Goal: Task Accomplishment & Management: Complete application form

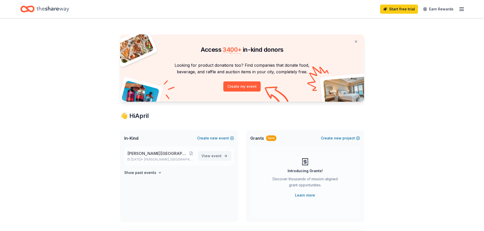
click at [211, 156] on span "View event" at bounding box center [211, 156] width 20 height 6
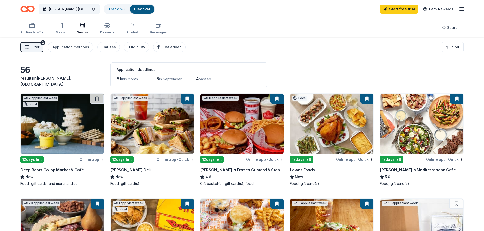
click at [26, 45] on icon "button" at bounding box center [26, 47] width 5 height 5
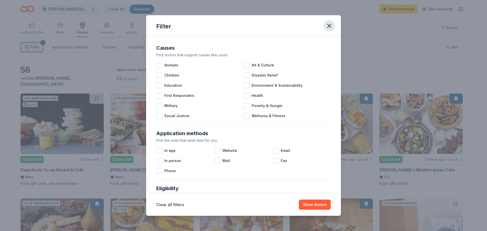
click at [331, 26] on icon "button" at bounding box center [329, 25] width 7 height 7
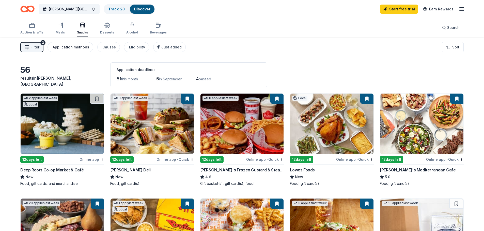
click at [78, 45] on div "Application methods" at bounding box center [71, 47] width 37 height 6
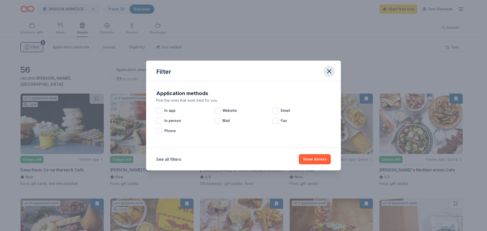
click at [330, 71] on icon "button" at bounding box center [330, 72] width 4 height 4
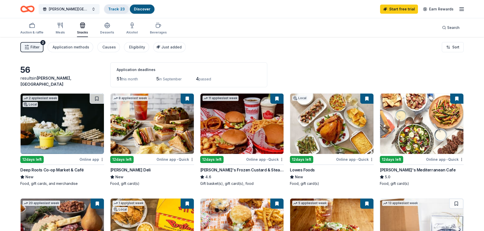
click at [116, 8] on link "Track · 23" at bounding box center [116, 9] width 17 height 4
click at [69, 10] on span "MUrdoch Center Farm Day 2025" at bounding box center [69, 9] width 41 height 6
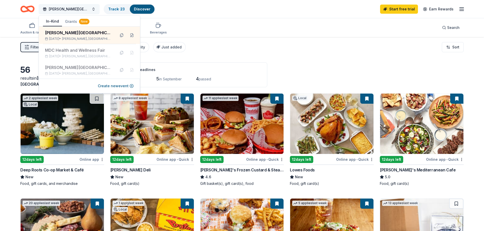
click at [69, 10] on span "MUrdoch Center Farm Day 2025" at bounding box center [69, 9] width 41 height 6
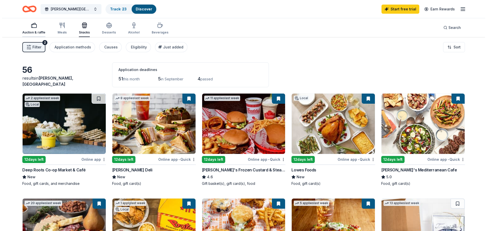
scroll to position [0, 0]
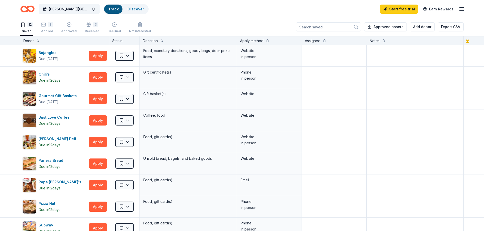
click at [40, 29] on div "12 Saved 8 Applied Approved 3 Received Declined Not interested" at bounding box center [85, 28] width 130 height 16
click at [127, 75] on html "MUrdoch Center Farm Day 2025 Track · 23 Discover Start free trial Earn Rewards …" at bounding box center [242, 115] width 484 height 231
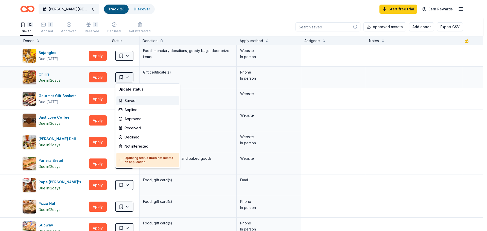
click at [127, 75] on html "MUrdoch Center Farm Day 2025 Track · 23 Discover Start free trial Earn Rewards …" at bounding box center [243, 115] width 487 height 231
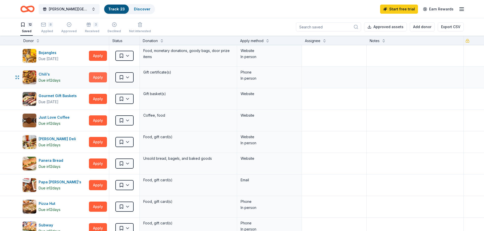
click at [101, 76] on button "Apply" at bounding box center [98, 77] width 18 height 10
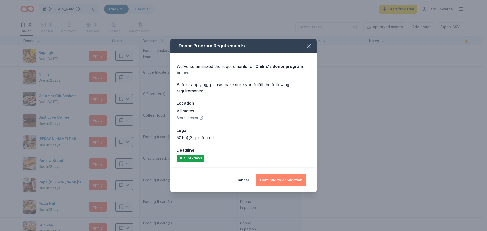
click at [287, 181] on button "Continue to application" at bounding box center [281, 180] width 51 height 12
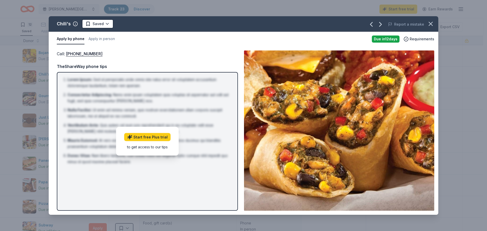
click at [163, 116] on li "Nulla Facilisi : Ut enim ad minima veniam, quis nostrum exercitationem ullam co…" at bounding box center [149, 113] width 163 height 12
click at [383, 39] on div "Due in 12 days" at bounding box center [386, 39] width 28 height 7
click at [130, 48] on div "Call : (559) 432-3711 Call : (559) 432-3711 TheShareWay phone tips Lorem Ipsum …" at bounding box center [244, 130] width 390 height 169
drag, startPoint x: 95, startPoint y: 66, endPoint x: 149, endPoint y: 64, distance: 54.4
click at [149, 64] on div "TheShareWay phone tips" at bounding box center [147, 66] width 181 height 7
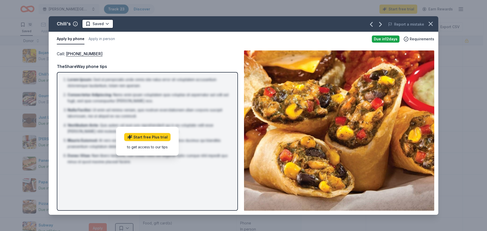
click at [149, 64] on div "TheShareWay phone tips" at bounding box center [147, 66] width 181 height 7
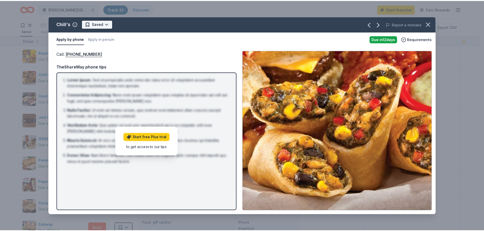
scroll to position [0, 0]
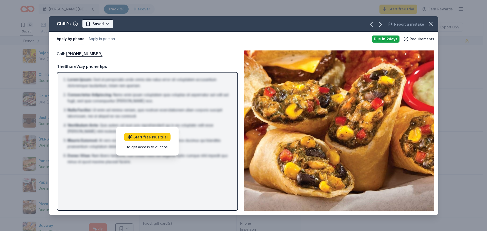
click at [93, 23] on html "MUrdoch Center Farm Day 2025 Track · 23 Discover Start free trial Earn Rewards …" at bounding box center [243, 115] width 487 height 231
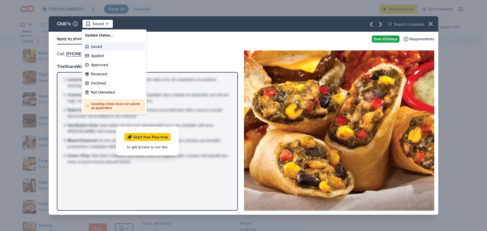
click at [99, 48] on div "Saved" at bounding box center [114, 46] width 62 height 9
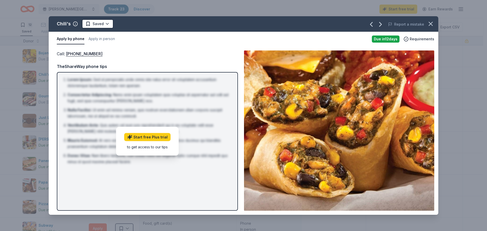
click at [126, 49] on div "Call : (559) 432-3711 Call : (559) 432-3711 TheShareWay phone tips Lorem Ipsum …" at bounding box center [244, 130] width 390 height 169
click at [101, 38] on button "Apply in person" at bounding box center [102, 39] width 26 height 11
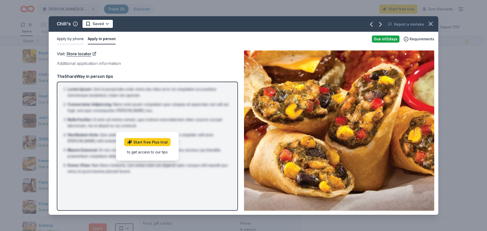
click at [75, 40] on button "Apply by phone" at bounding box center [70, 39] width 27 height 11
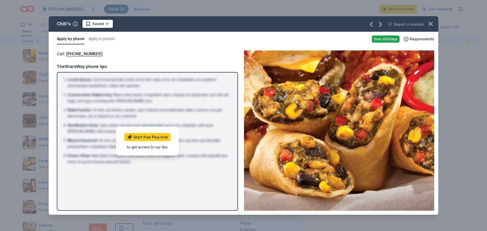
click at [149, 147] on div "to get access to our tips" at bounding box center [147, 146] width 46 height 5
click at [431, 23] on icon "button" at bounding box center [431, 23] width 7 height 7
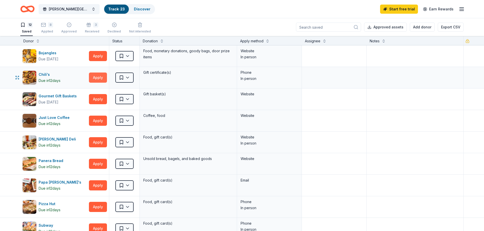
click at [95, 80] on button "Apply" at bounding box center [98, 78] width 18 height 10
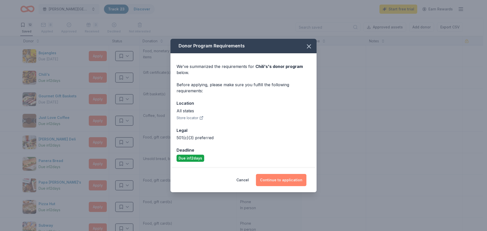
click at [269, 179] on button "Continue to application" at bounding box center [281, 180] width 51 height 12
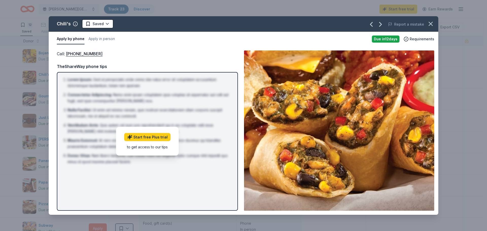
click at [138, 133] on div "Start free Plus trial to get access to our tips" at bounding box center [147, 141] width 63 height 29
click at [143, 118] on li "Nulla Facilisi : Ut enim ad minima veniam, quis nostrum exercitationem ullam co…" at bounding box center [149, 113] width 163 height 12
click at [387, 37] on div "Due in 12 days" at bounding box center [386, 39] width 28 height 7
click at [434, 22] on icon "button" at bounding box center [431, 23] width 7 height 7
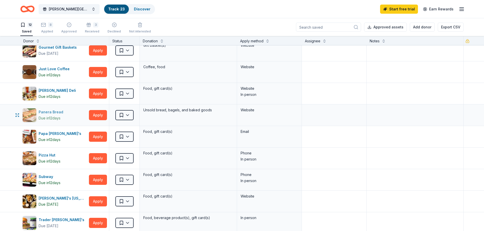
scroll to position [51, 0]
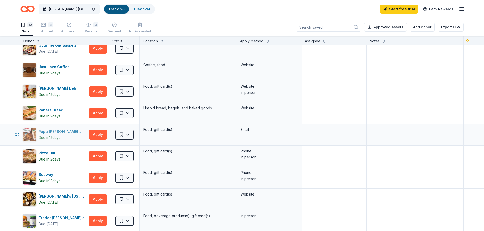
click at [55, 137] on div "Due in 12 days" at bounding box center [50, 138] width 22 height 6
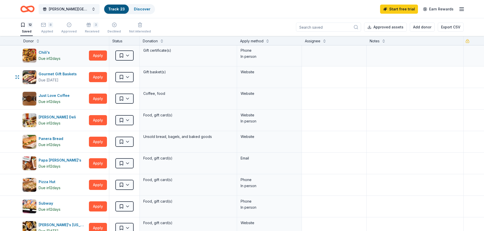
scroll to position [0, 0]
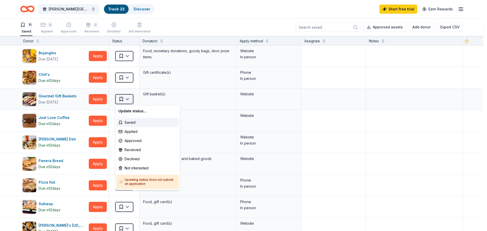
click at [129, 97] on html "MUrdoch Center Farm Day 2025 Track · 23 Discover Start free trial Earn Rewards …" at bounding box center [243, 115] width 487 height 231
click at [134, 142] on div "Approved" at bounding box center [148, 140] width 62 height 9
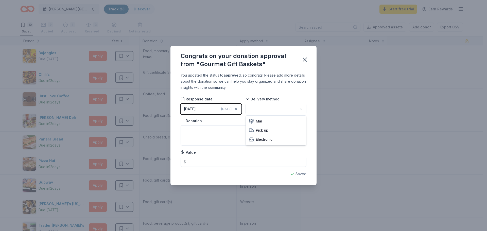
click at [257, 110] on html "MUrdoch Center Farm Day 2025 Track · 23 Discover Start free trial Earn Rewards …" at bounding box center [243, 115] width 487 height 231
click at [216, 138] on textarea at bounding box center [244, 135] width 126 height 20
type textarea "Gift certificate"
drag, startPoint x: 205, startPoint y: 147, endPoint x: 205, endPoint y: 154, distance: 7.6
click at [205, 152] on div "Response date 08/13/2025 Today Delivery method Electronic Donation Gift certifi…" at bounding box center [244, 132] width 126 height 70
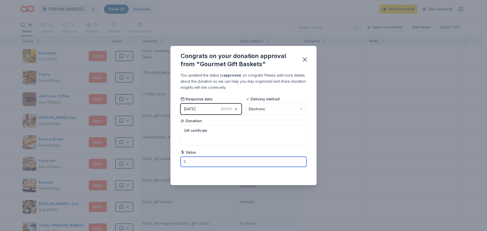
click at [204, 163] on input "text" at bounding box center [244, 162] width 126 height 10
type input "25.00"
click at [307, 59] on icon "button" at bounding box center [305, 59] width 7 height 7
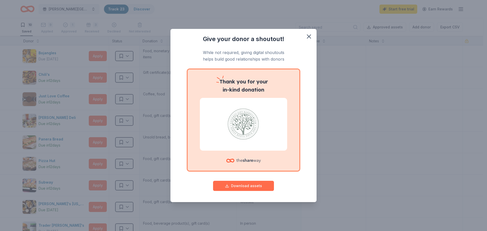
click at [253, 186] on button "Download assets" at bounding box center [243, 186] width 61 height 10
click at [305, 40] on button "button" at bounding box center [309, 36] width 11 height 11
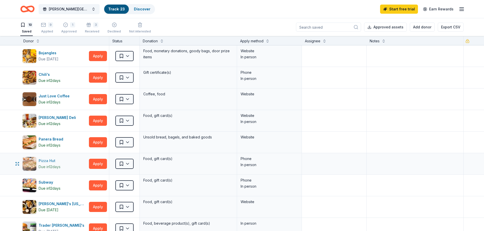
click at [50, 162] on div "Pizza Hut" at bounding box center [50, 161] width 22 height 6
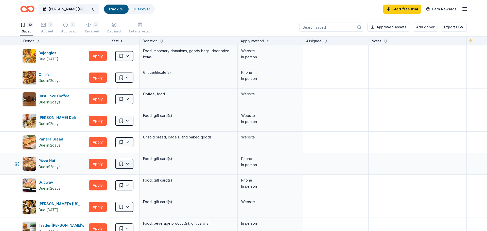
click at [130, 164] on html "MUrdoch Center Farm Day 2025 Track · 23 Discover Start free trial Earn Rewards …" at bounding box center [243, 115] width 487 height 231
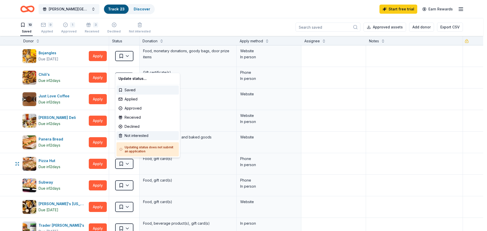
click at [133, 139] on div "Not interested" at bounding box center [148, 135] width 62 height 9
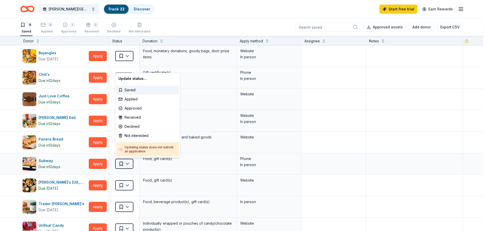
click at [127, 162] on html "MUrdoch Center Farm Day 2025 Track · 22 Discover Start free trial Earn Rewards …" at bounding box center [243, 115] width 487 height 231
click at [48, 161] on html "MUrdoch Center Farm Day 2025 Track · 22 Discover Start free trial Earn Rewards …" at bounding box center [243, 115] width 487 height 231
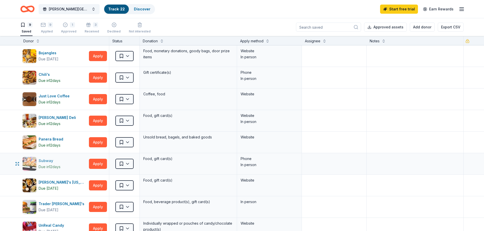
click at [48, 161] on div "Subway" at bounding box center [50, 161] width 22 height 6
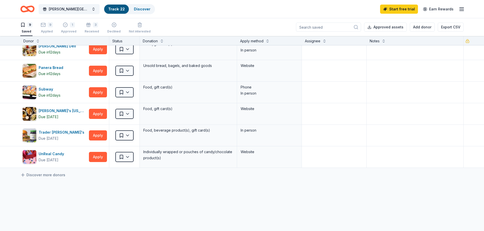
scroll to position [76, 0]
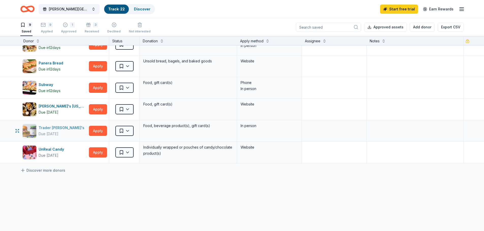
click at [55, 129] on div "Trader [PERSON_NAME]'s" at bounding box center [63, 128] width 48 height 6
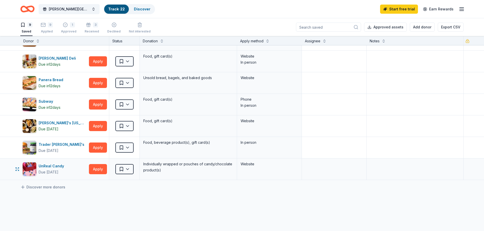
scroll to position [0, 0]
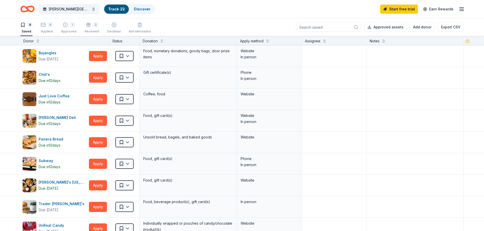
click at [25, 8] on icon "Home" at bounding box center [25, 8] width 8 height 5
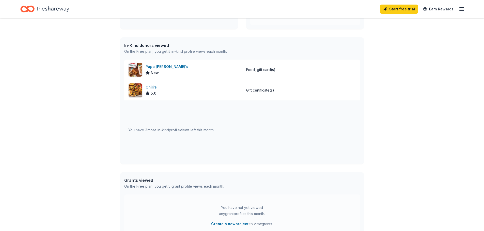
scroll to position [203, 0]
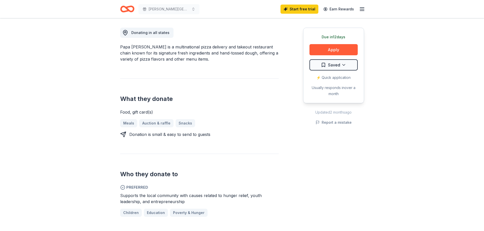
scroll to position [152, 0]
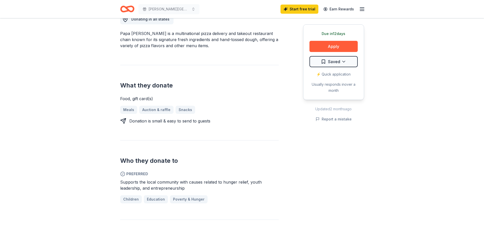
drag, startPoint x: 145, startPoint y: 33, endPoint x: 190, endPoint y: 45, distance: 46.9
click at [190, 45] on div "Papa John's is a multinational pizza delivery and takeout restaurant chain know…" at bounding box center [199, 39] width 158 height 18
drag, startPoint x: 203, startPoint y: 31, endPoint x: 260, endPoint y: 58, distance: 63.1
click at [260, 58] on div "Donating in all states Papa John's is a multinational pizza delivery and takeou…" at bounding box center [199, 160] width 158 height 316
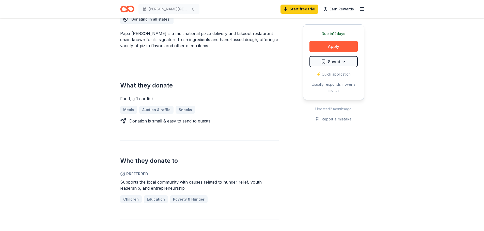
click at [256, 50] on div "Donating in all states Papa John's is a multinational pizza delivery and takeou…" at bounding box center [199, 160] width 158 height 316
click at [322, 47] on button "Apply" at bounding box center [333, 46] width 48 height 11
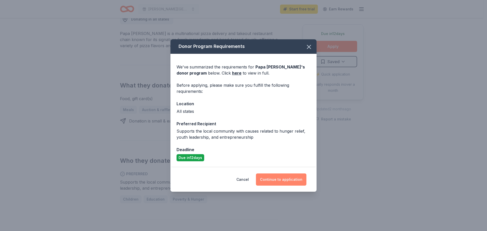
click at [284, 177] on button "Continue to application" at bounding box center [281, 180] width 51 height 12
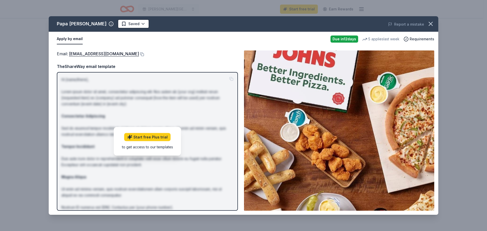
click at [164, 154] on div "Start free Plus trial to get access to our templates" at bounding box center [147, 141] width 67 height 29
click at [156, 136] on link "Start free Plus trial" at bounding box center [147, 137] width 46 height 8
click at [384, 38] on div "5 applies last week" at bounding box center [381, 39] width 37 height 6
click at [341, 38] on div "Due in 12 days" at bounding box center [345, 39] width 28 height 7
click at [139, 53] on button at bounding box center [141, 54] width 5 height 4
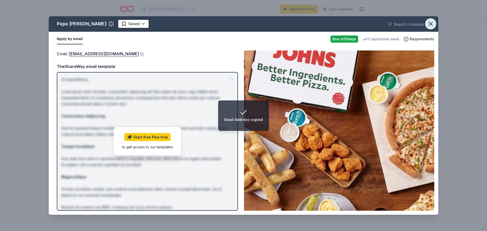
click at [431, 23] on icon "button" at bounding box center [431, 23] width 7 height 7
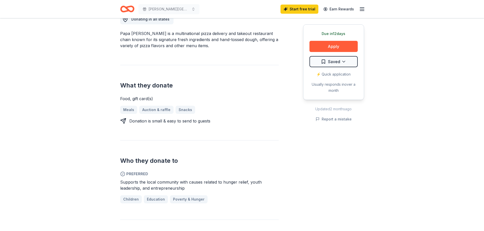
click at [239, 116] on div "Food, gift card(s) Meals Auction & raffle Snacks Donation is small & easy to se…" at bounding box center [199, 110] width 158 height 28
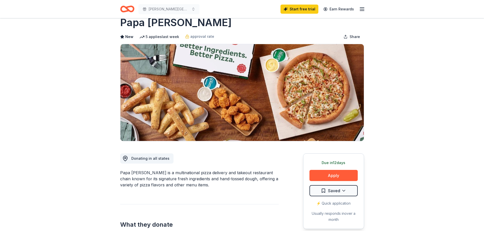
scroll to position [0, 0]
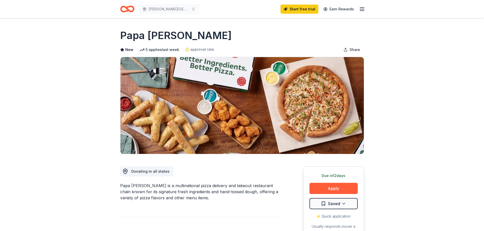
click at [157, 171] on span "Donating in all states" at bounding box center [150, 171] width 38 height 4
click at [332, 187] on button "Apply" at bounding box center [333, 188] width 48 height 11
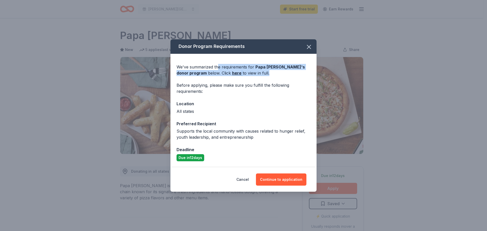
drag, startPoint x: 218, startPoint y: 67, endPoint x: 297, endPoint y: 73, distance: 78.9
click at [297, 73] on div "We've summarized the requirements for Papa John's 's donor program below. Click…" at bounding box center [244, 70] width 134 height 12
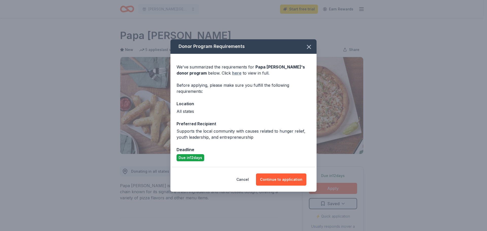
click at [232, 74] on link "here" at bounding box center [236, 73] width 9 height 6
click at [312, 46] on icon "button" at bounding box center [309, 46] width 7 height 7
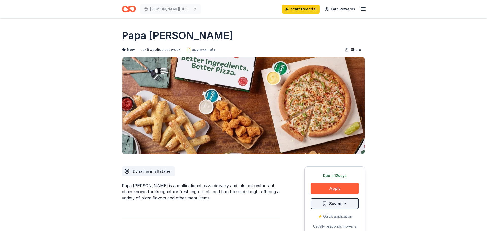
click at [345, 202] on html "MUrdoch Center Farm Day 2025 Start free trial Earn Rewards Due in 12 days Share…" at bounding box center [243, 115] width 487 height 231
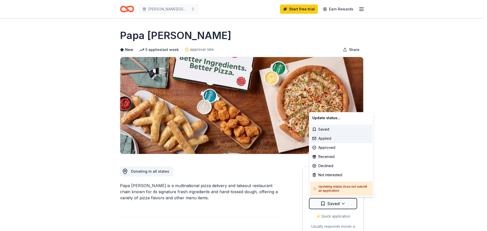
click at [329, 140] on div "Applied" at bounding box center [341, 138] width 62 height 9
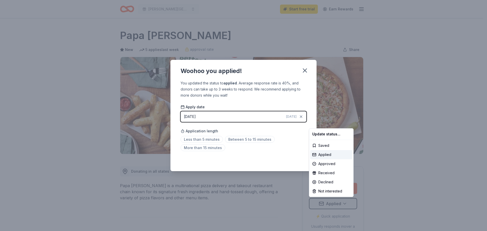
click at [236, 116] on html "MUrdoch Center Farm Day 2025 Start free trial Earn Rewards Due in 12 days Share…" at bounding box center [243, 115] width 487 height 231
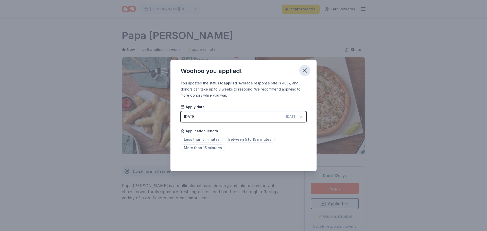
click at [307, 71] on icon "button" at bounding box center [305, 70] width 7 height 7
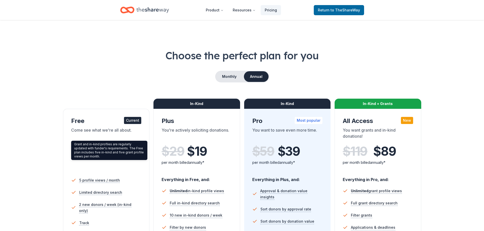
scroll to position [102, 0]
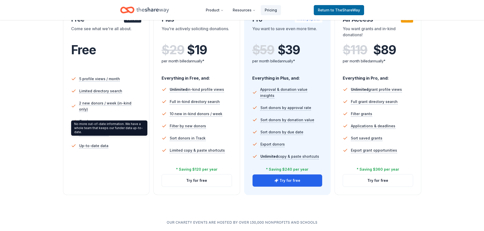
click at [92, 135] on div "No more out-of-date information. We have a whole team that keeps our funder dat…" at bounding box center [109, 128] width 76 height 15
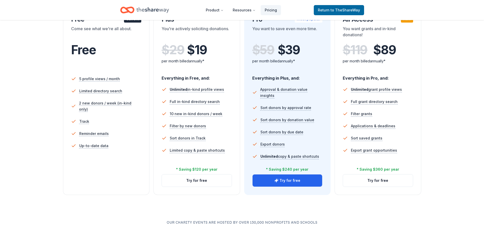
click at [108, 32] on div "Come see what we're all about." at bounding box center [106, 33] width 70 height 14
click at [94, 55] on span "Free" at bounding box center [83, 49] width 25 height 15
click at [92, 49] on span "Free" at bounding box center [83, 49] width 25 height 15
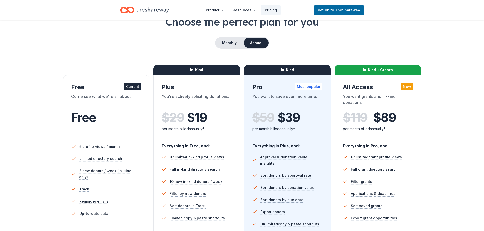
scroll to position [76, 0]
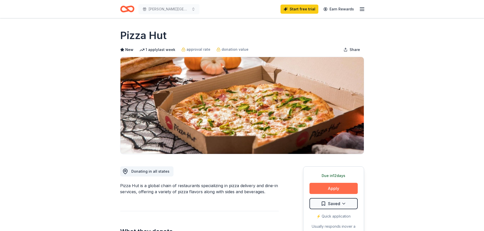
click at [338, 188] on button "Apply" at bounding box center [333, 188] width 48 height 11
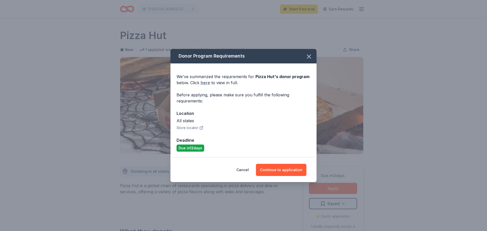
click at [209, 84] on link "here" at bounding box center [205, 83] width 9 height 6
click at [311, 57] on icon "button" at bounding box center [309, 56] width 7 height 7
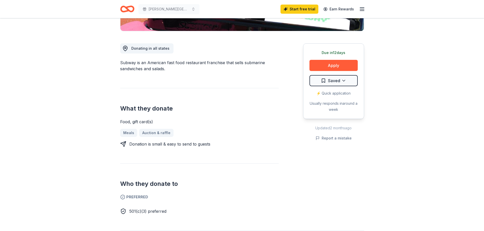
scroll to position [127, 0]
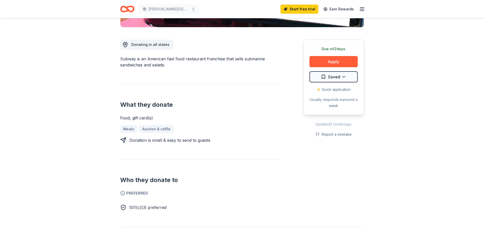
drag, startPoint x: 136, startPoint y: 58, endPoint x: 190, endPoint y: 70, distance: 55.3
click at [190, 69] on div "Donating in all states Subway is an American fast food restaurant franchise tha…" at bounding box center [199, 118] width 158 height 183
click at [190, 70] on div "Donating in all states Subway is an American fast food restaurant franchise tha…" at bounding box center [199, 118] width 158 height 183
click at [339, 63] on button "Apply" at bounding box center [333, 61] width 48 height 11
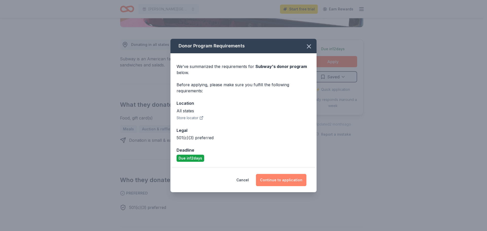
click at [272, 181] on button "Continue to application" at bounding box center [281, 180] width 51 height 12
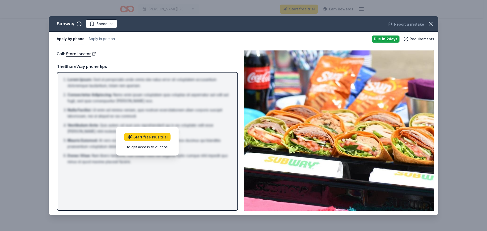
drag, startPoint x: 172, startPoint y: 181, endPoint x: 155, endPoint y: 156, distance: 29.8
click at [172, 180] on div "Lorem Ipsum : Sed ut perspiciatis unde omnis iste natus error sit voluptatem ac…" at bounding box center [147, 141] width 181 height 139
click at [82, 54] on link "Store locator" at bounding box center [81, 54] width 30 height 7
click at [431, 23] on icon "button" at bounding box center [431, 23] width 7 height 7
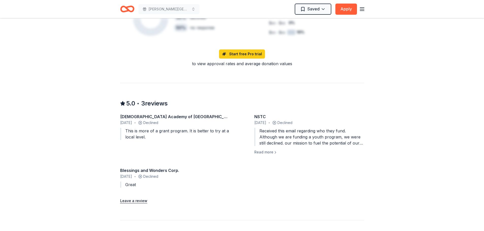
scroll to position [432, 0]
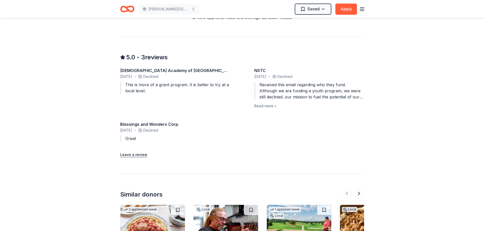
drag, startPoint x: 298, startPoint y: 85, endPoint x: 365, endPoint y: 100, distance: 68.9
click at [268, 108] on button "Read more" at bounding box center [265, 106] width 23 height 6
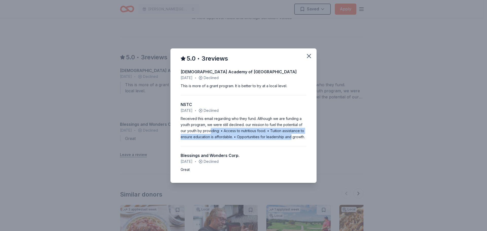
drag, startPoint x: 214, startPoint y: 131, endPoint x: 291, endPoint y: 139, distance: 76.8
click at [291, 139] on div "Received this email regarding who they fund. Although we are funding a youth pr…" at bounding box center [244, 128] width 126 height 24
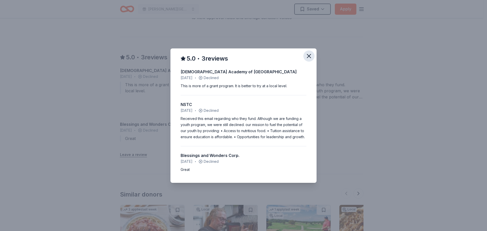
click at [311, 56] on icon "button" at bounding box center [309, 56] width 7 height 7
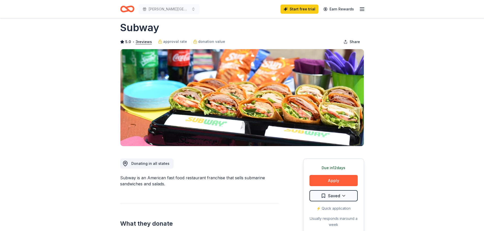
scroll to position [0, 0]
